Goal: Book appointment/travel/reservation

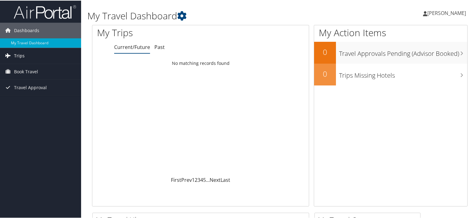
click at [16, 56] on span "Trips" at bounding box center [19, 55] width 11 height 16
click at [22, 97] on span "Book Travel" at bounding box center [26, 99] width 24 height 16
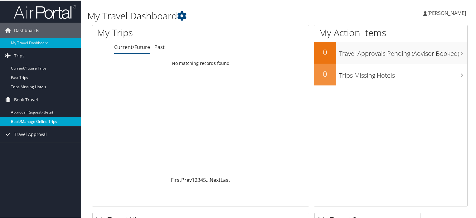
click at [26, 121] on link "Book/Manage Online Trips" at bounding box center [40, 120] width 81 height 9
